Goal: Transaction & Acquisition: Download file/media

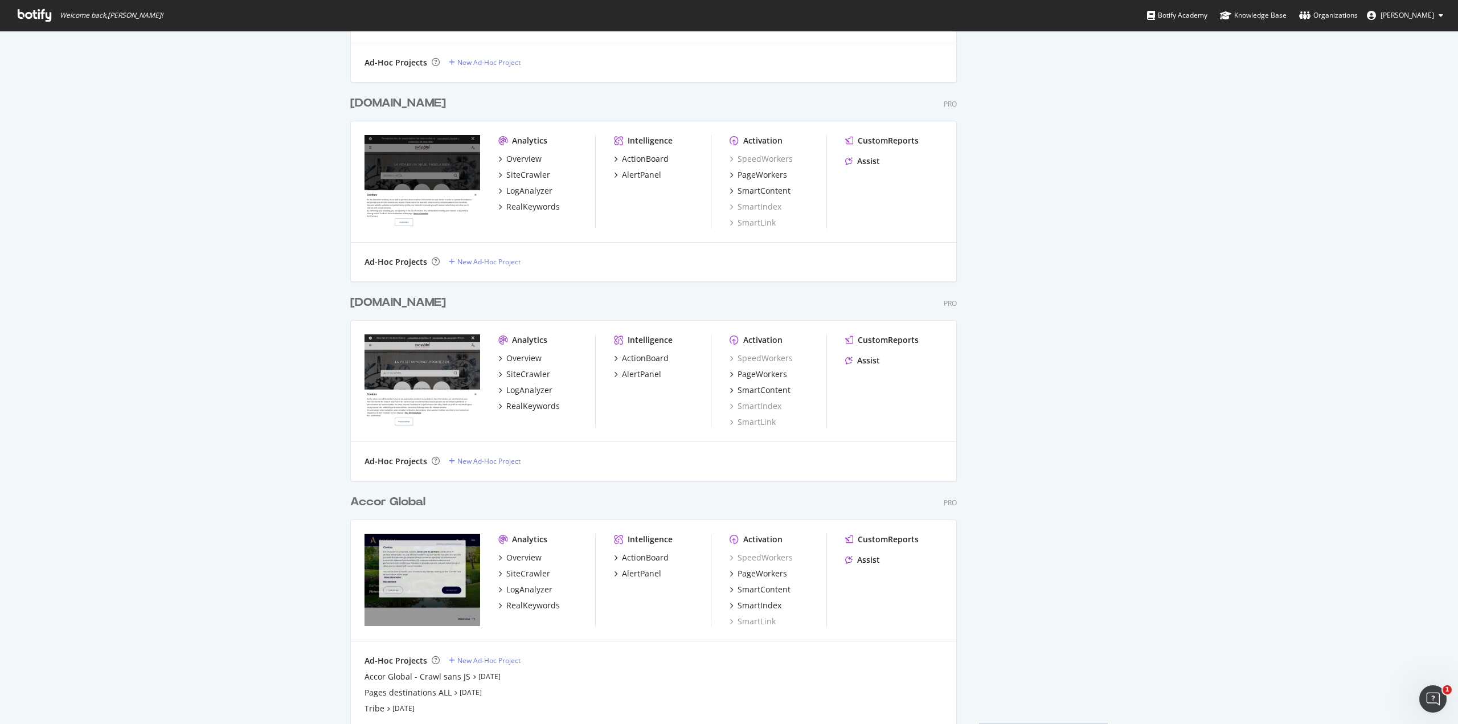
scroll to position [1627, 0]
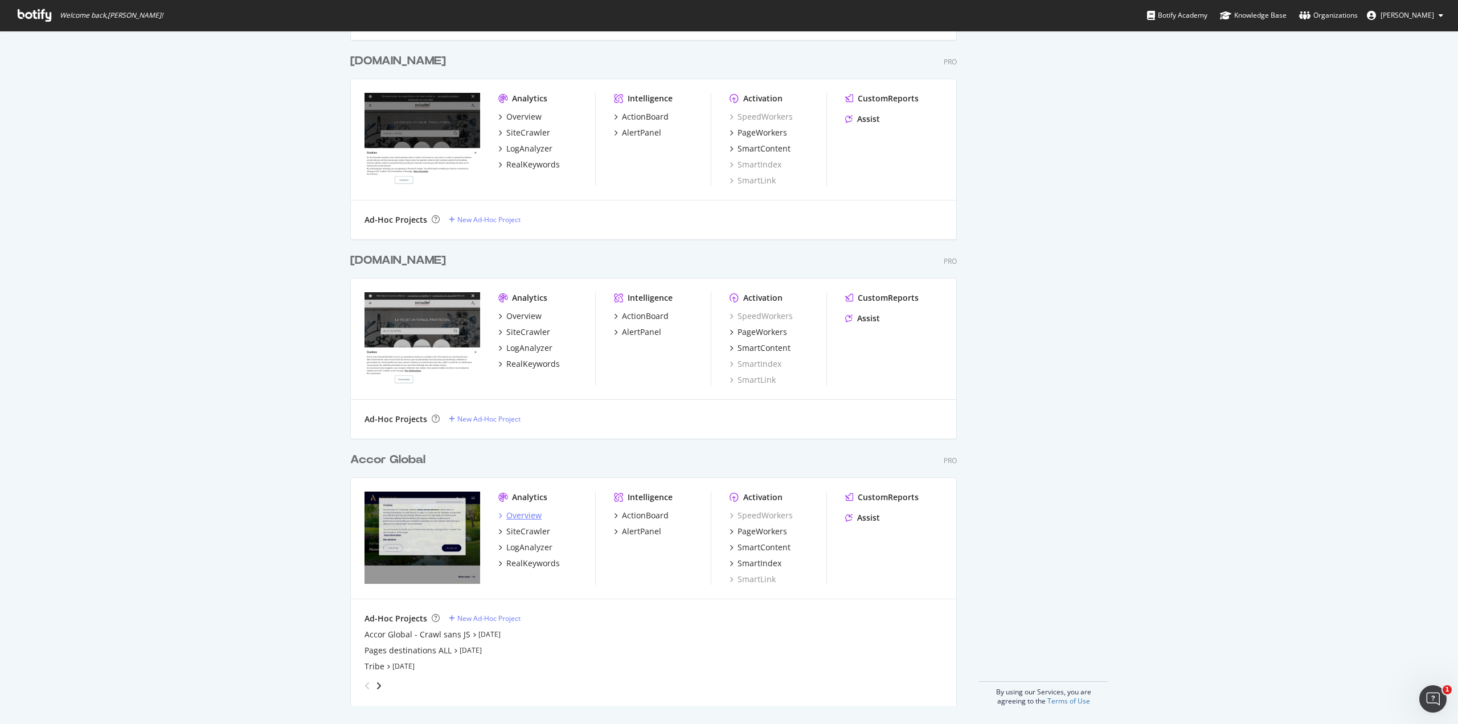
click at [532, 515] on div "Overview" at bounding box center [523, 515] width 35 height 11
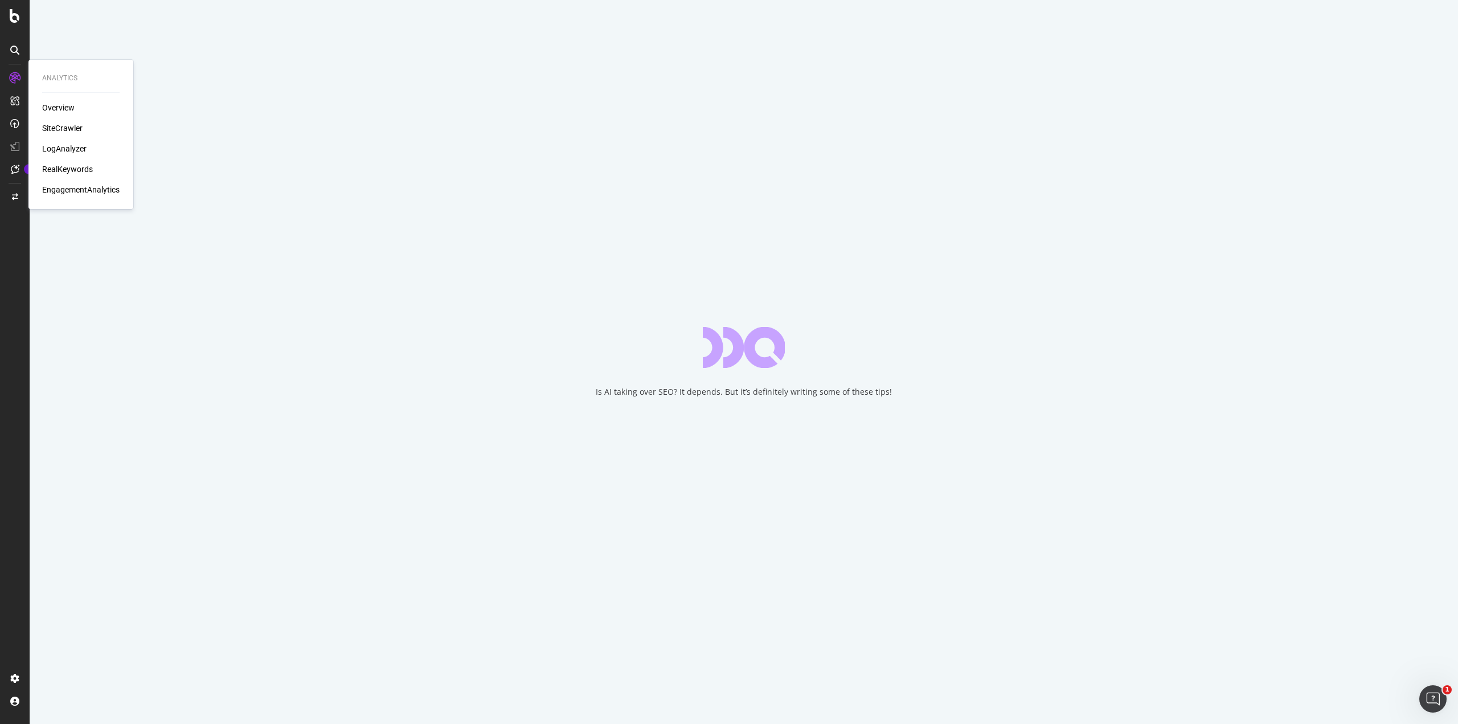
click at [71, 128] on div "SiteCrawler" at bounding box center [62, 127] width 40 height 11
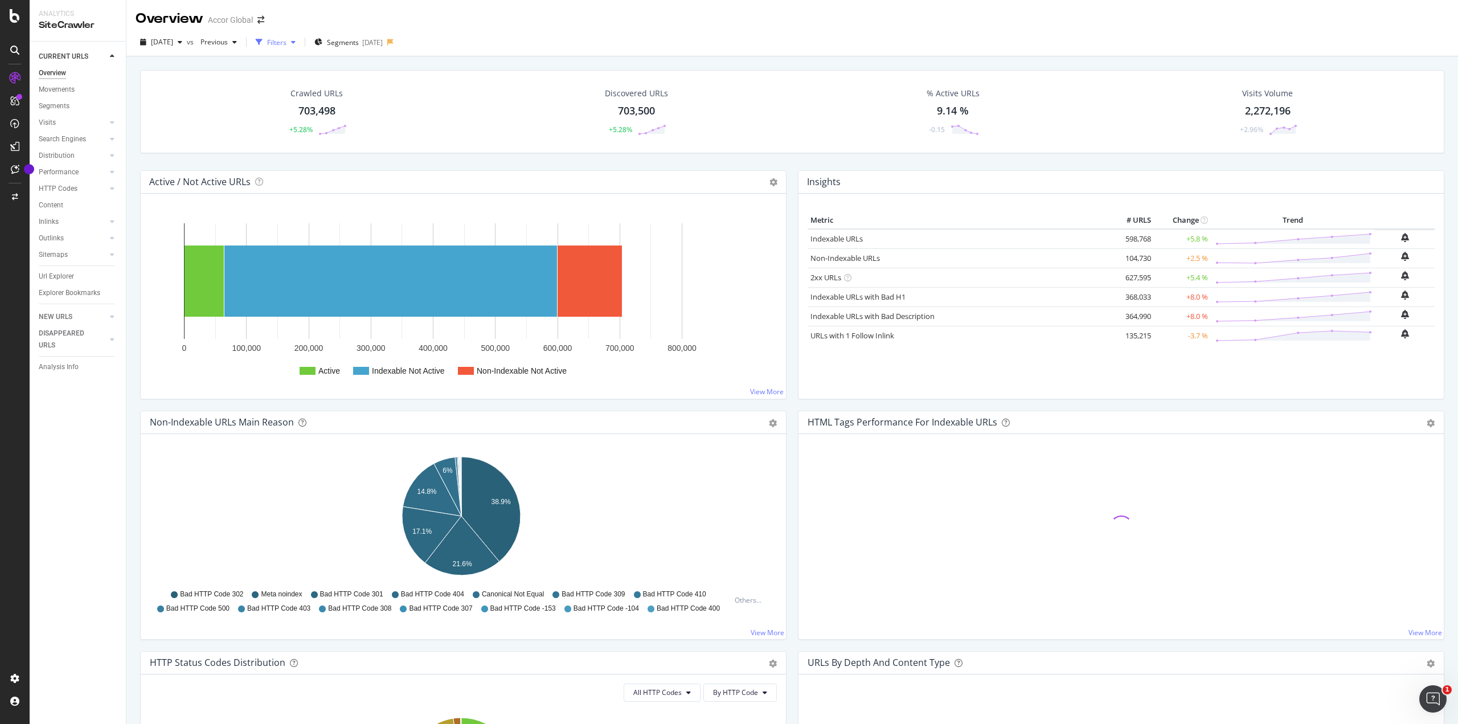
click at [286, 40] on div "Filters" at bounding box center [276, 43] width 19 height 10
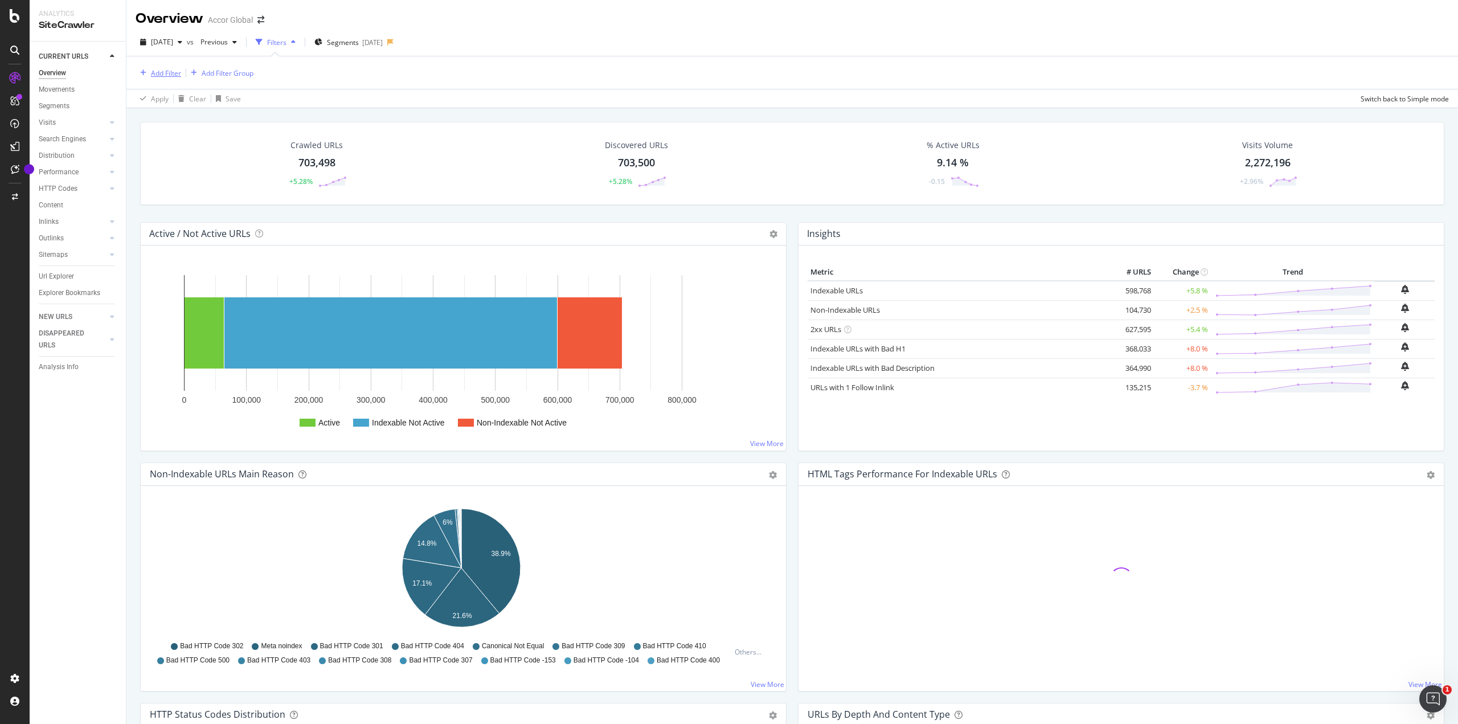
click at [171, 78] on div "Add Filter" at bounding box center [159, 73] width 46 height 13
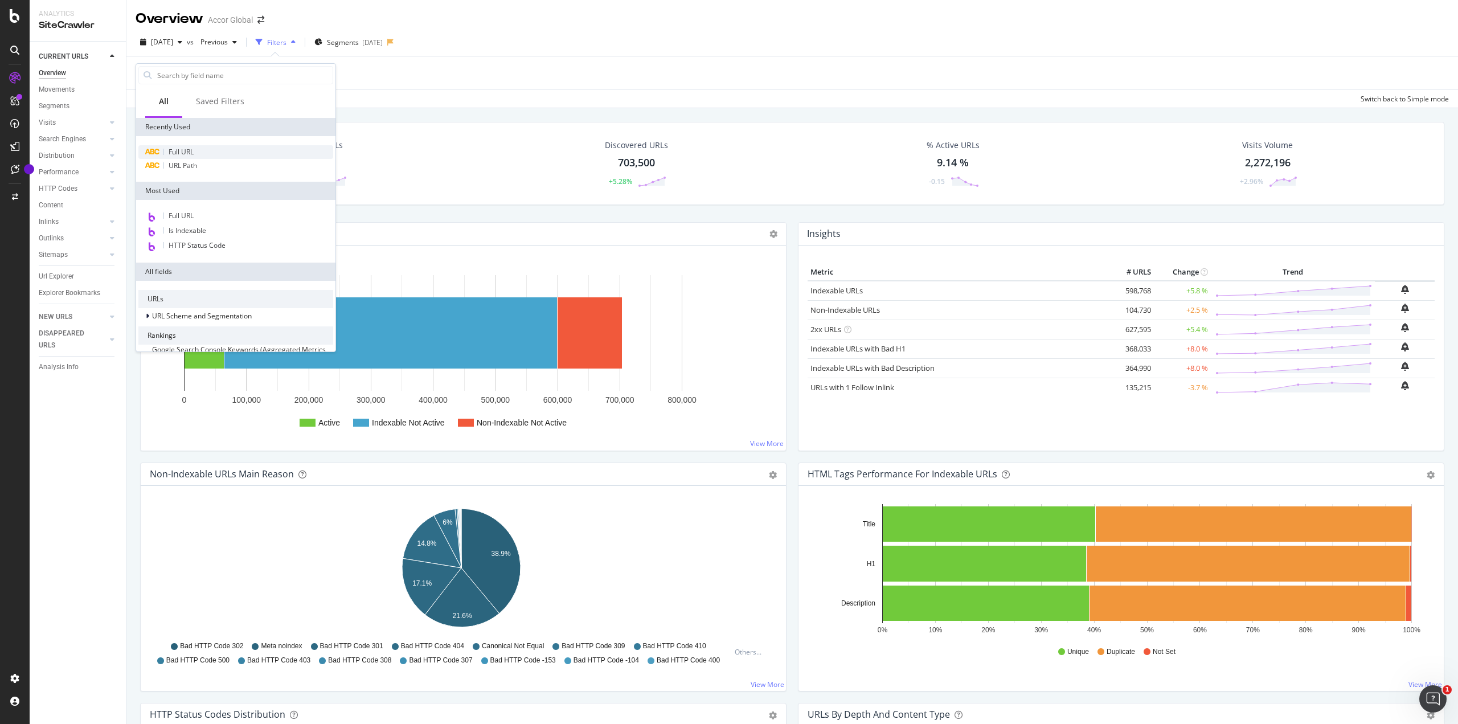
click at [192, 152] on span "Full URL" at bounding box center [181, 152] width 25 height 10
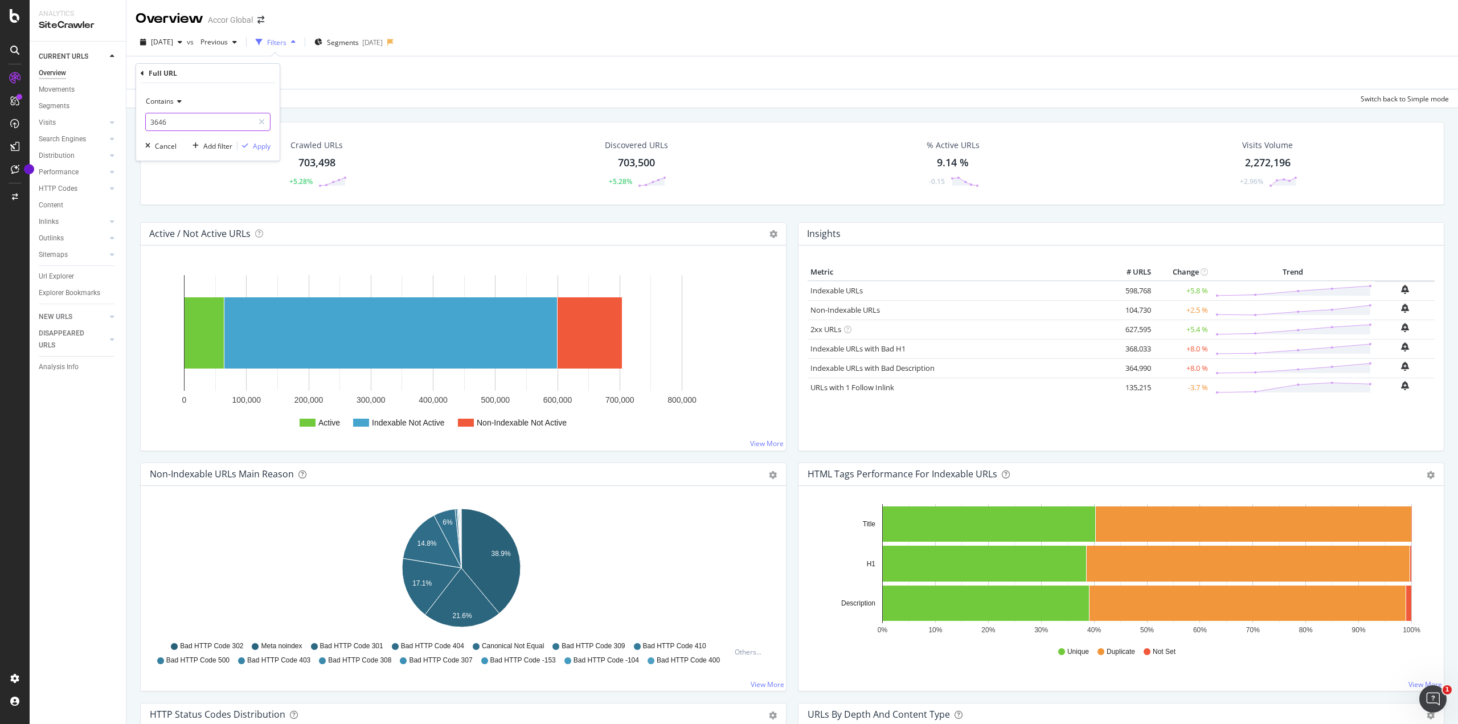
click at [169, 120] on input "3646" at bounding box center [200, 122] width 108 height 18
type input "7341"
click at [253, 146] on div "Apply" at bounding box center [262, 146] width 18 height 10
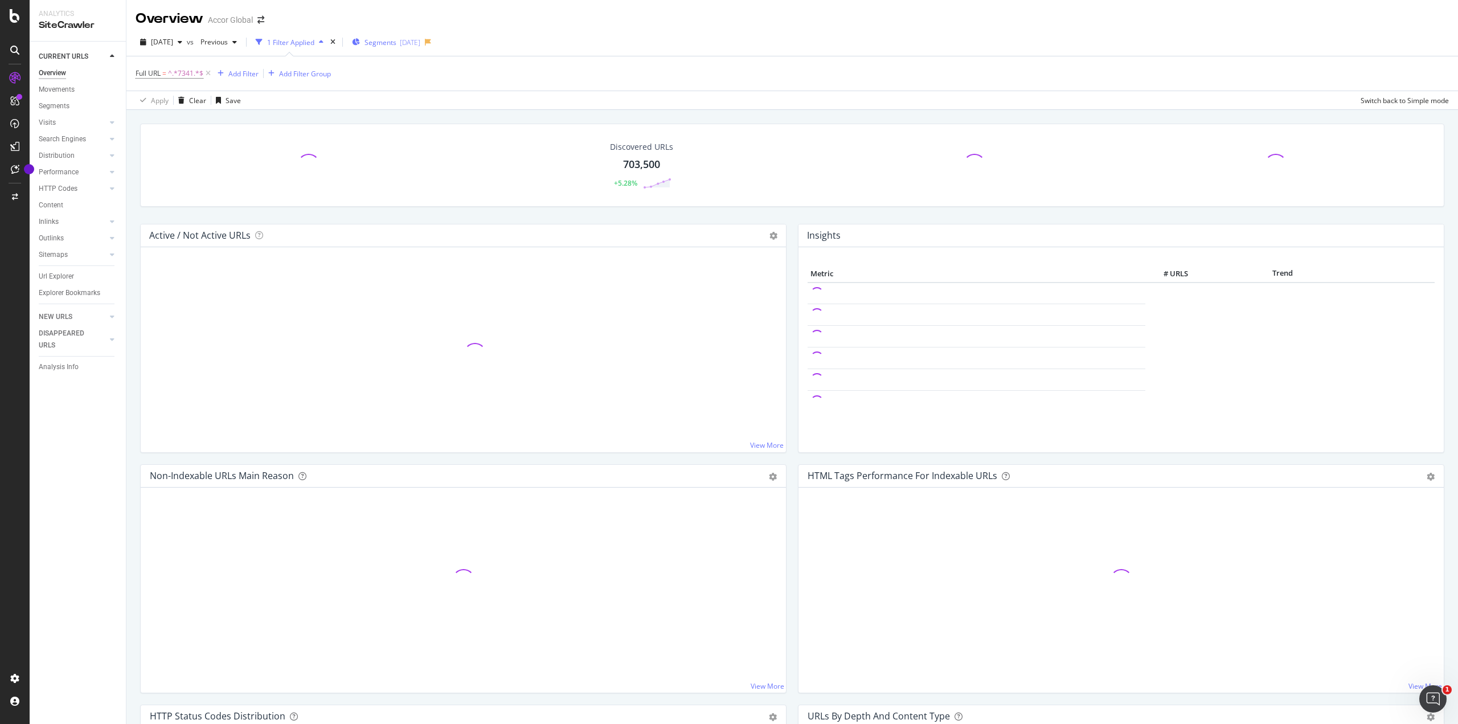
click at [396, 47] on span "Segments" at bounding box center [380, 43] width 32 height 10
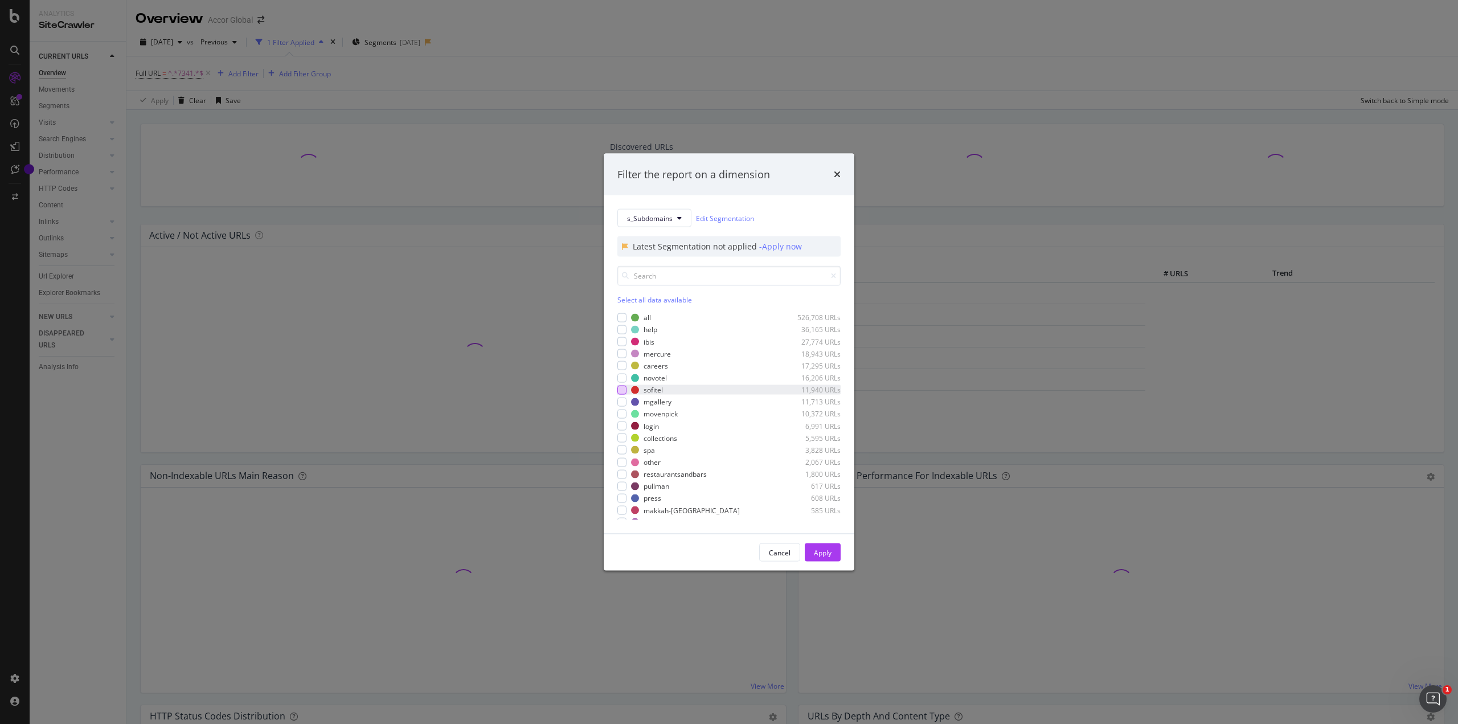
click at [618, 391] on div "modal" at bounding box center [621, 389] width 9 height 9
click at [817, 550] on div "Apply" at bounding box center [823, 552] width 18 height 10
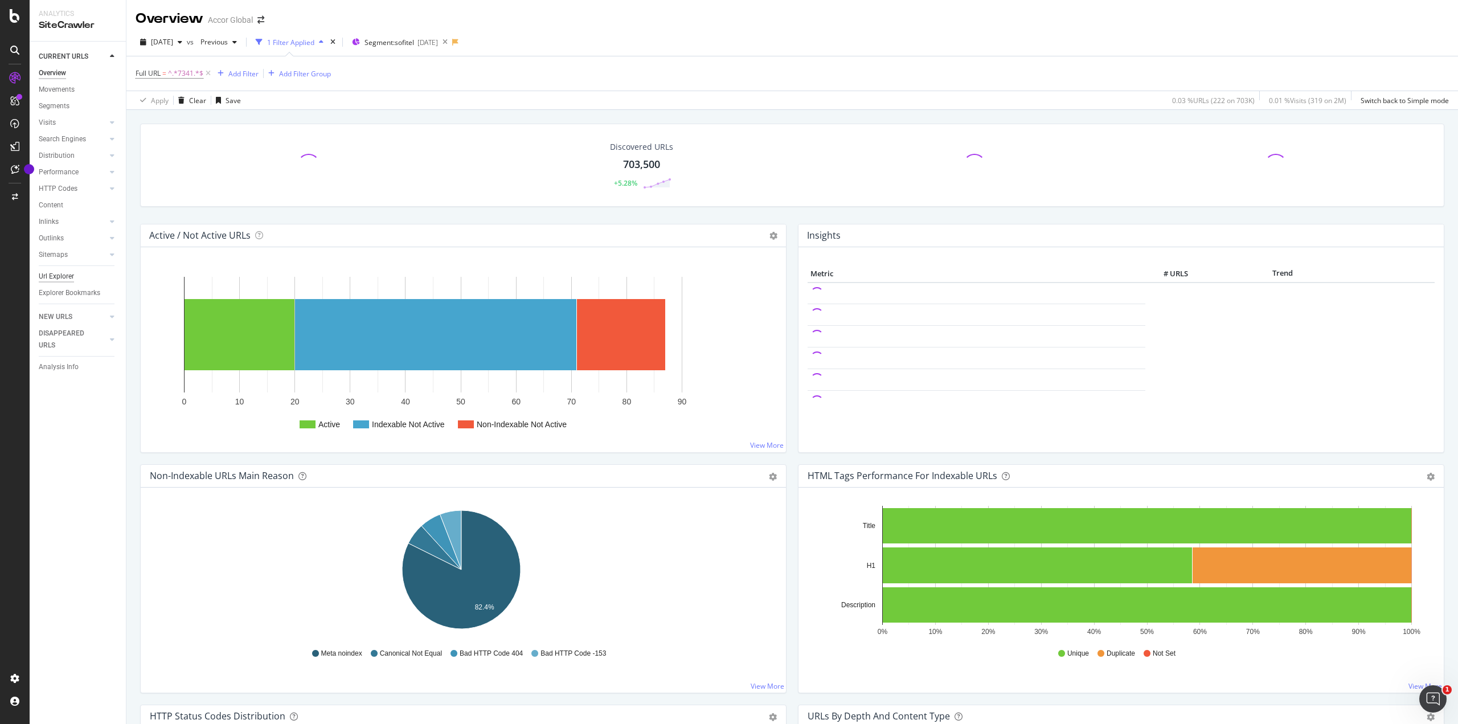
click at [58, 274] on div "Url Explorer" at bounding box center [56, 276] width 35 height 12
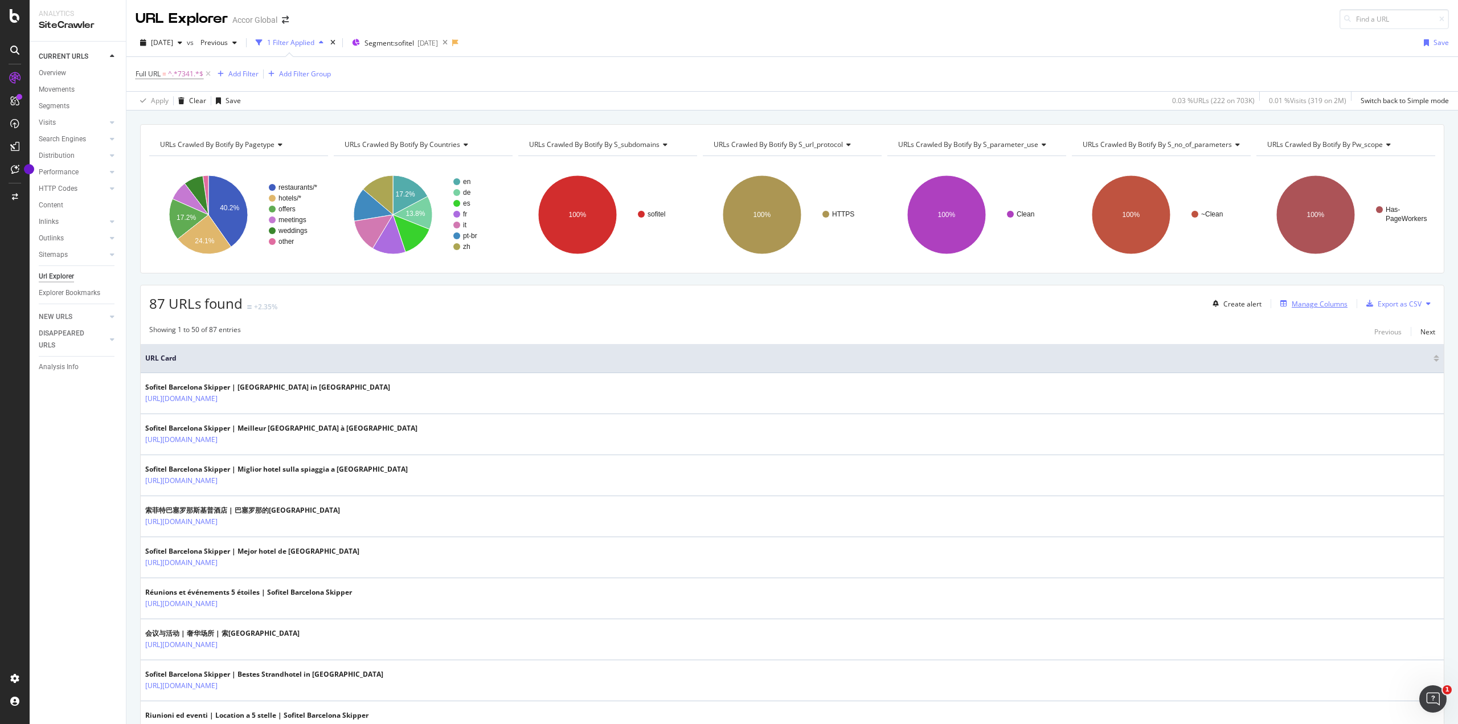
click at [1310, 300] on div "Manage Columns" at bounding box center [1319, 304] width 56 height 10
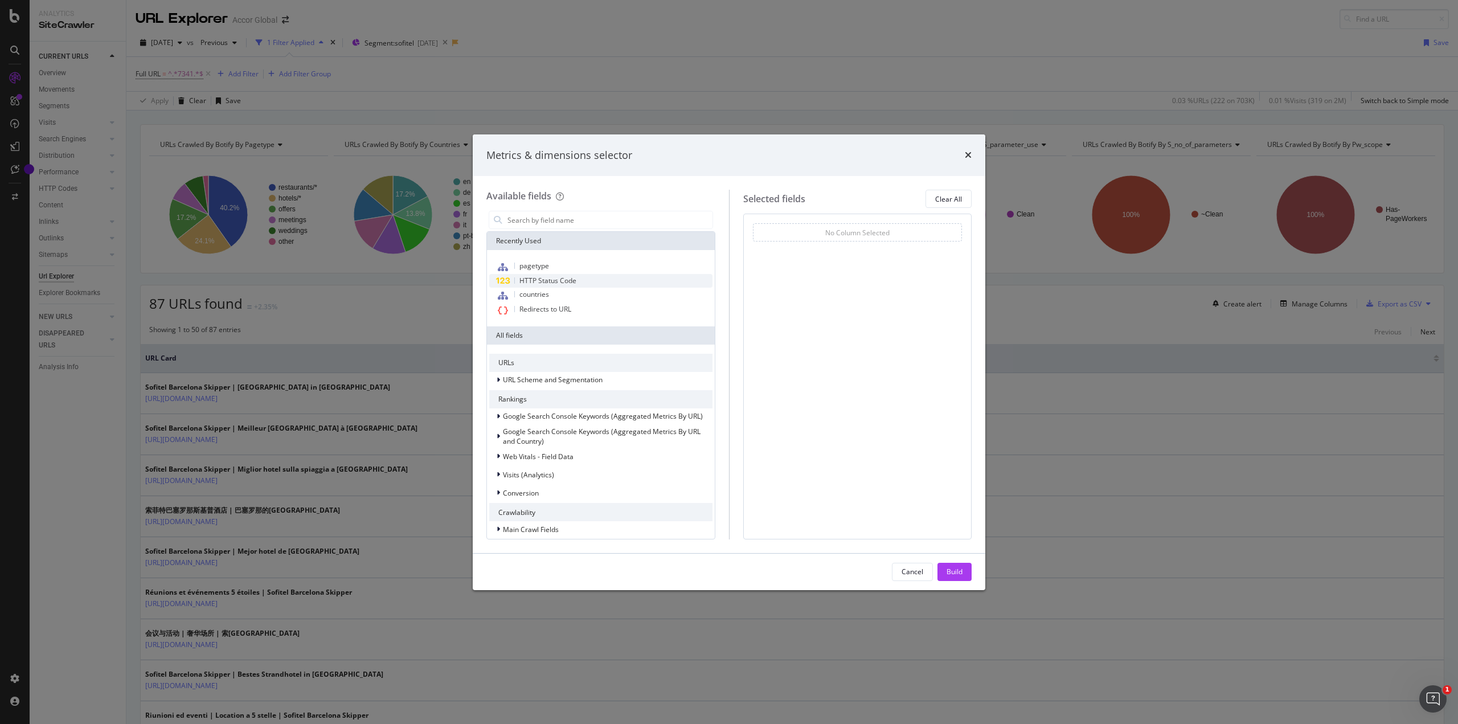
click at [545, 281] on span "HTTP Status Code" at bounding box center [547, 281] width 57 height 10
click at [541, 294] on span "countries" at bounding box center [534, 294] width 30 height 10
click at [543, 269] on span "pagetype" at bounding box center [534, 266] width 30 height 10
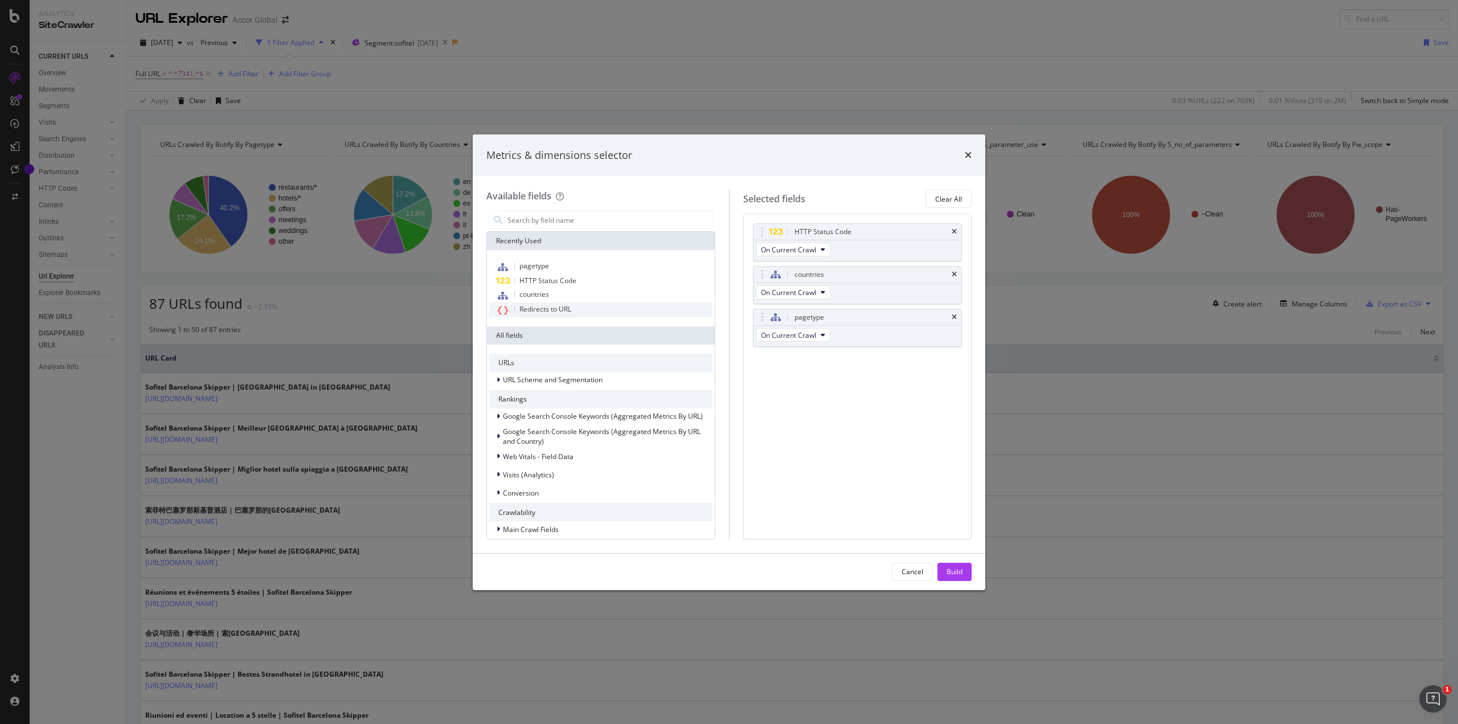
click at [553, 308] on span "Redirects to URL" at bounding box center [545, 309] width 52 height 10
click at [950, 573] on div "Build" at bounding box center [954, 572] width 16 height 10
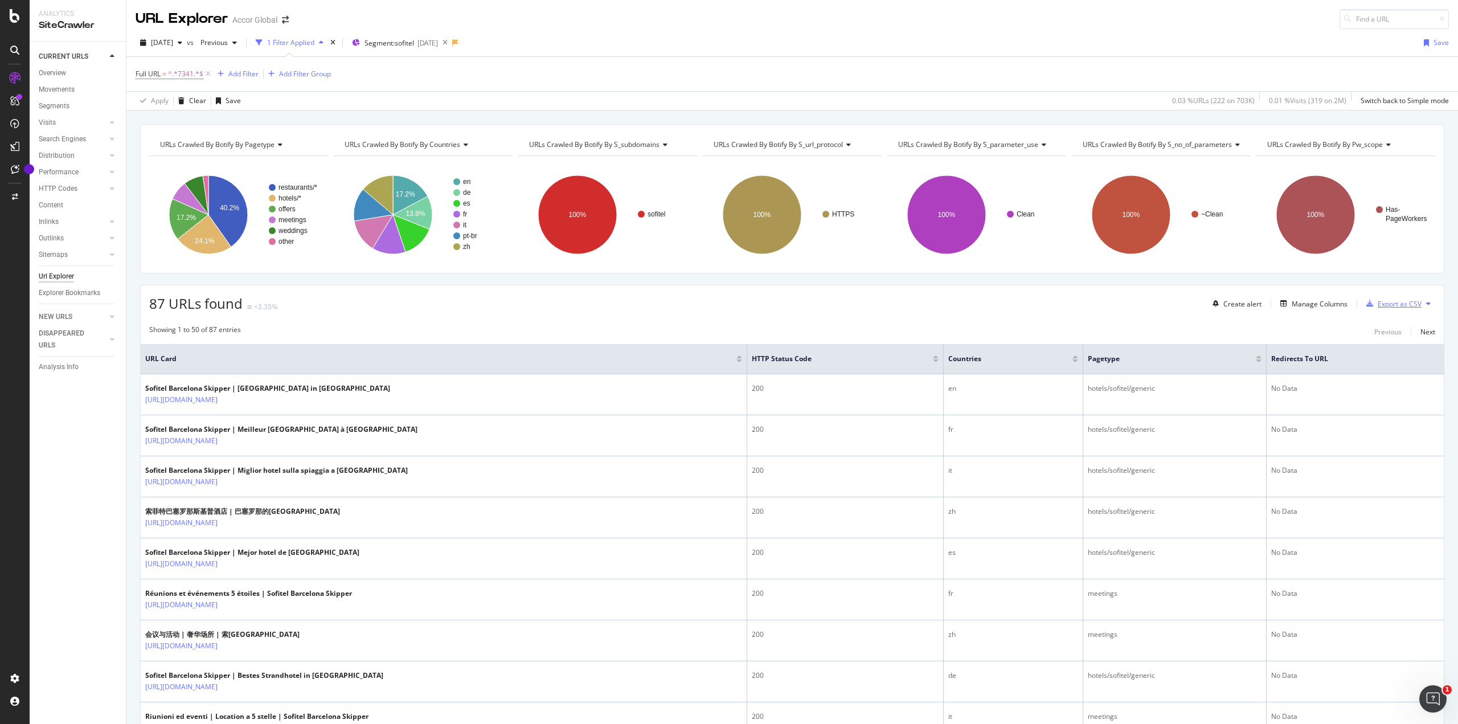
click at [1390, 301] on div "Export as CSV" at bounding box center [1399, 304] width 44 height 10
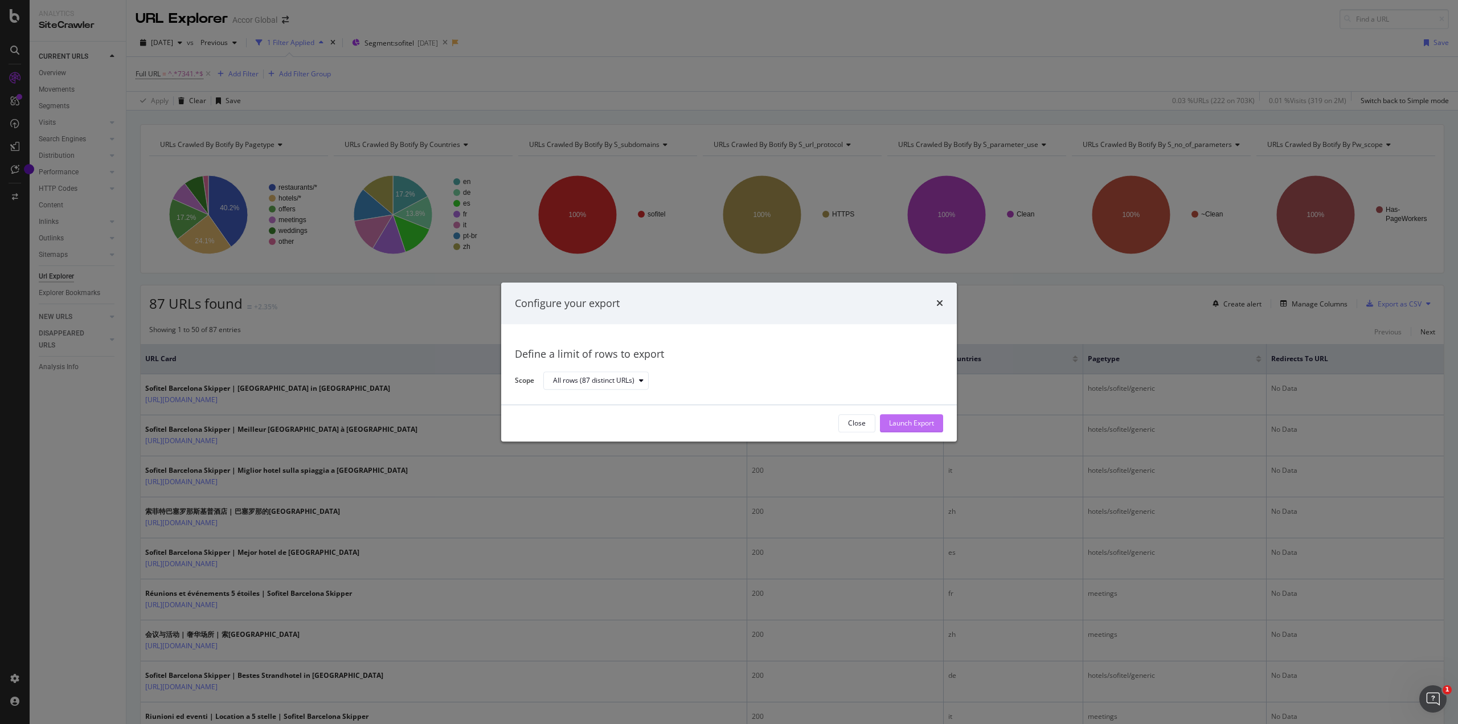
click at [909, 417] on div "Launch Export" at bounding box center [911, 423] width 45 height 17
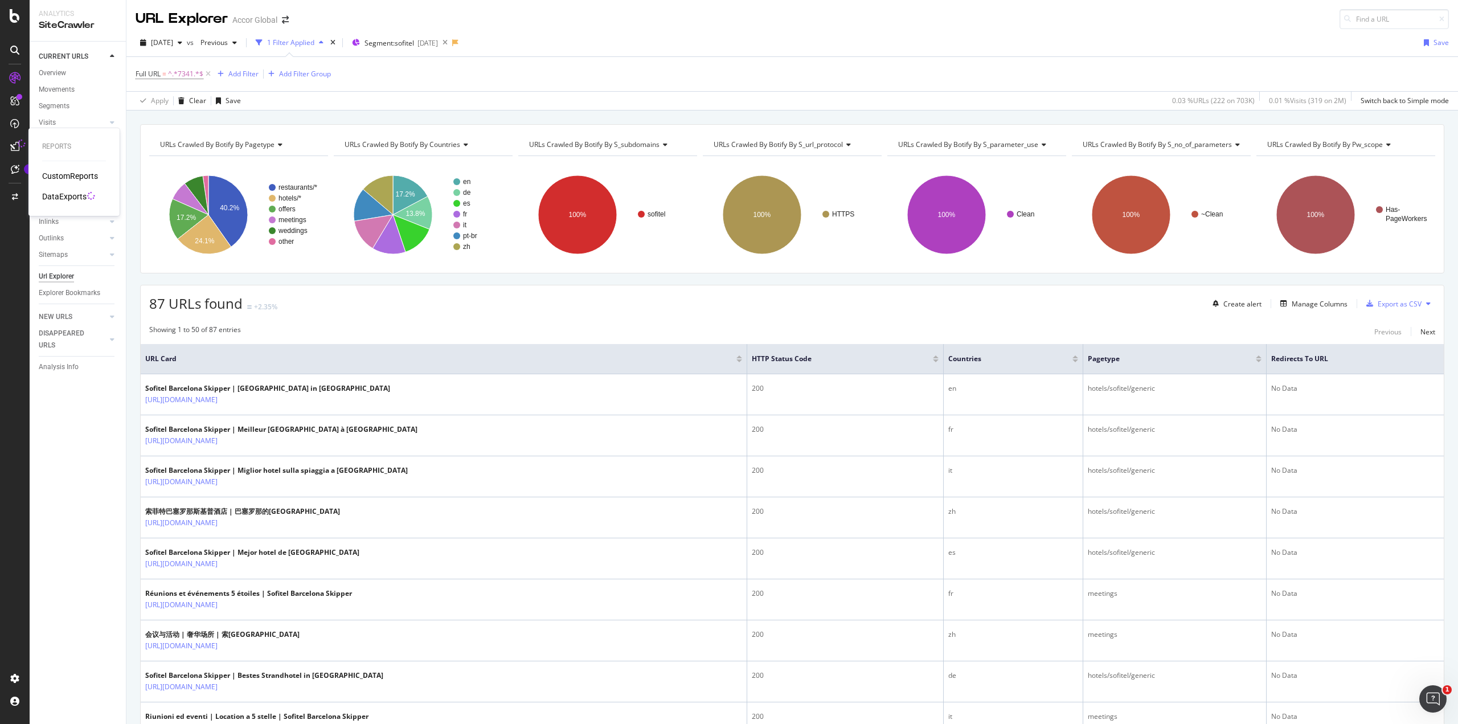
click at [70, 195] on div "DataExports" at bounding box center [64, 196] width 44 height 11
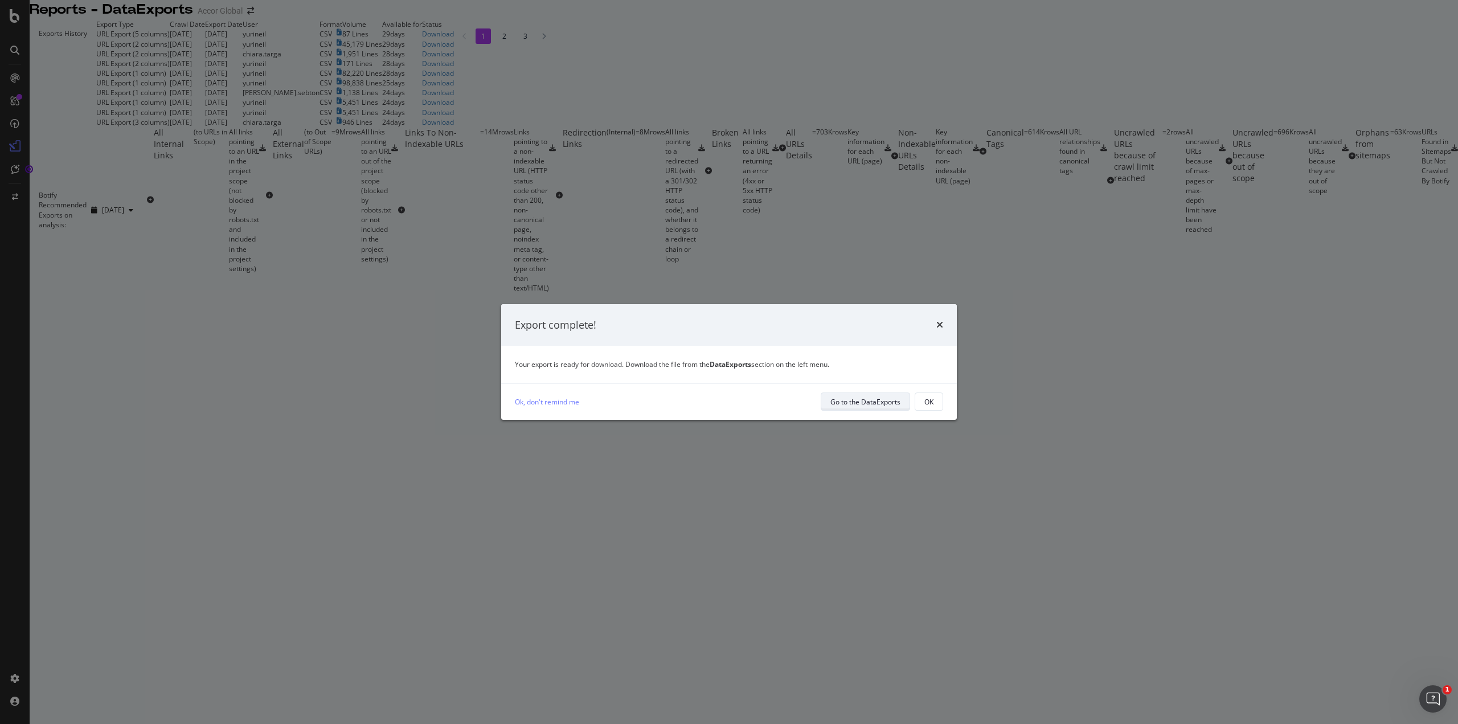
click at [856, 399] on div "Go to the DataExports" at bounding box center [865, 402] width 70 height 10
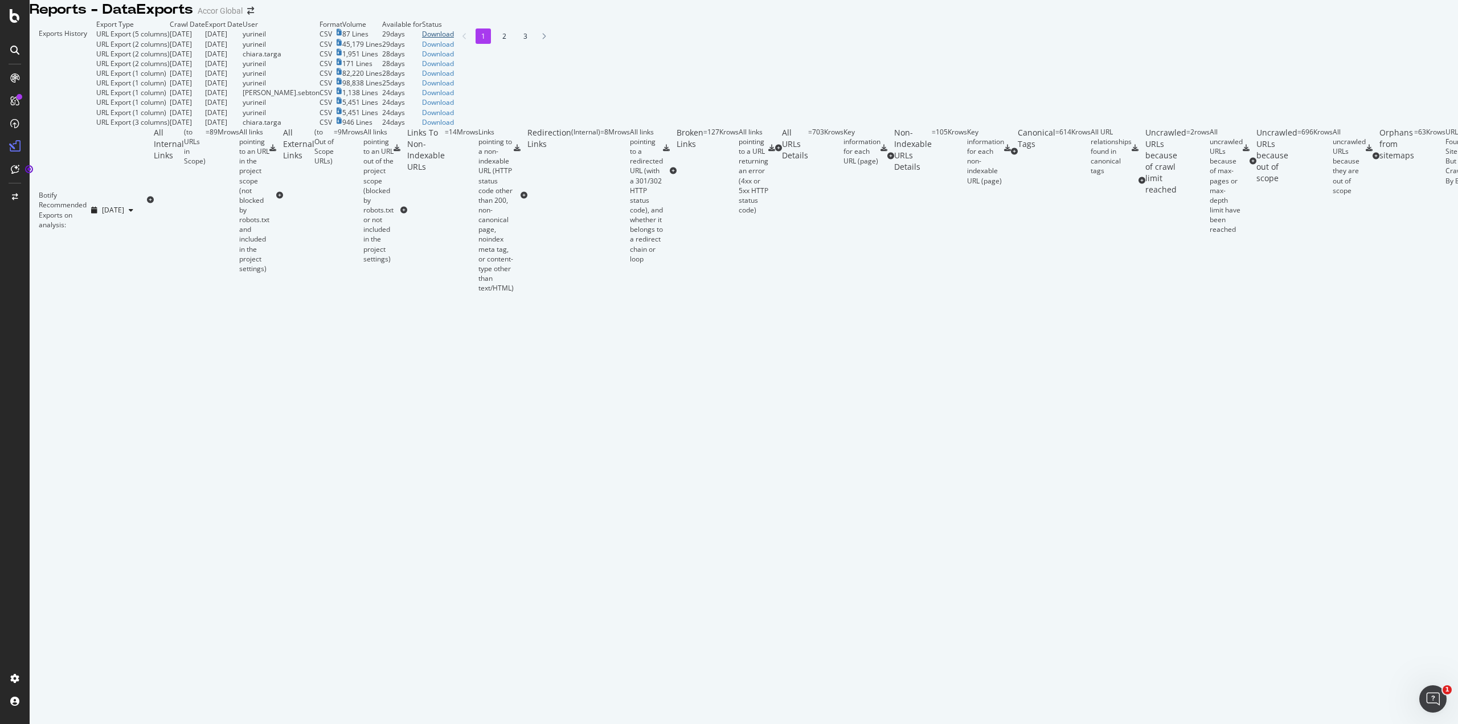
click at [454, 39] on div "Download" at bounding box center [438, 34] width 32 height 10
